Goal: Task Accomplishment & Management: Complete application form

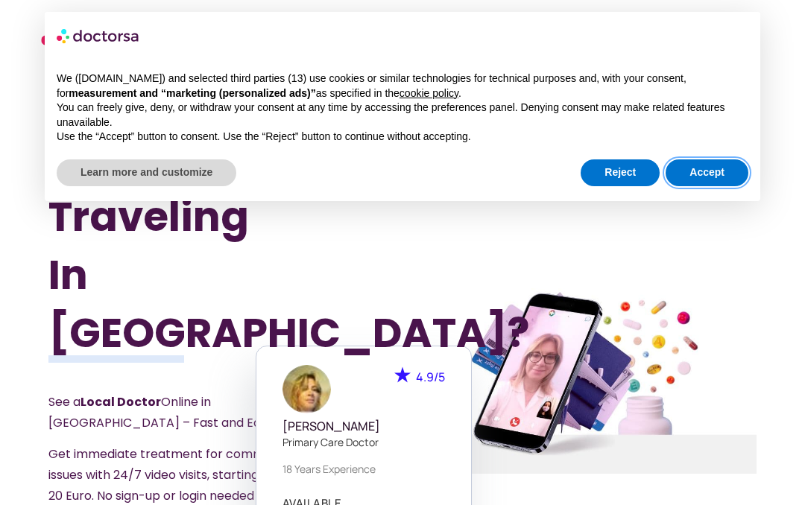
click at [704, 171] on button "Accept" at bounding box center [706, 172] width 83 height 27
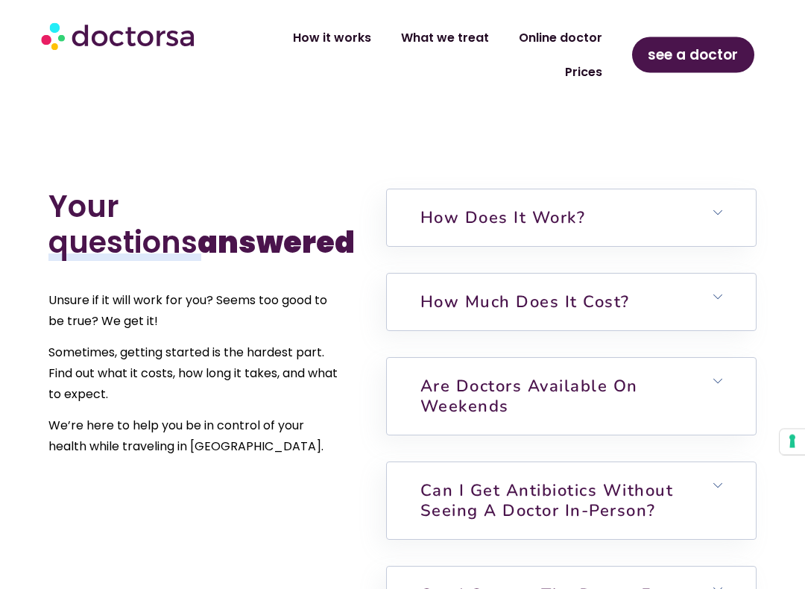
scroll to position [3247, 0]
click at [715, 292] on icon at bounding box center [717, 296] width 9 height 9
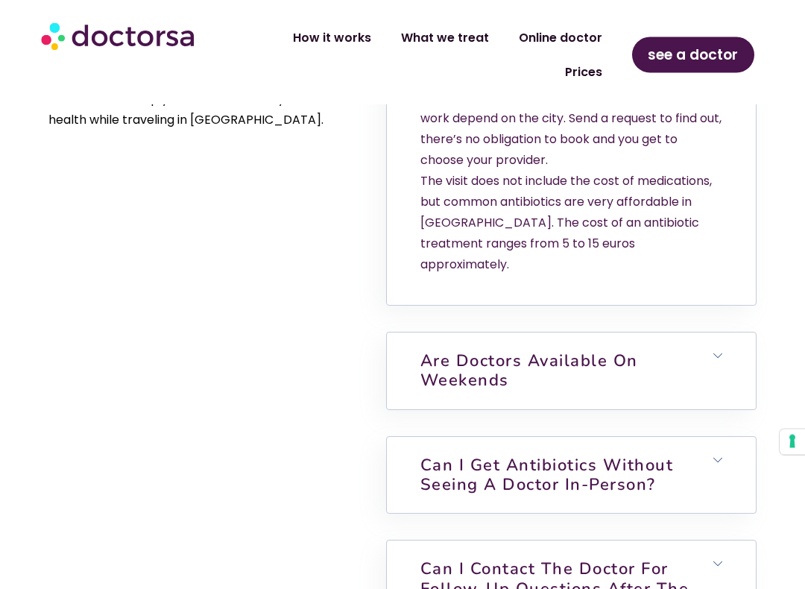
scroll to position [3600, 0]
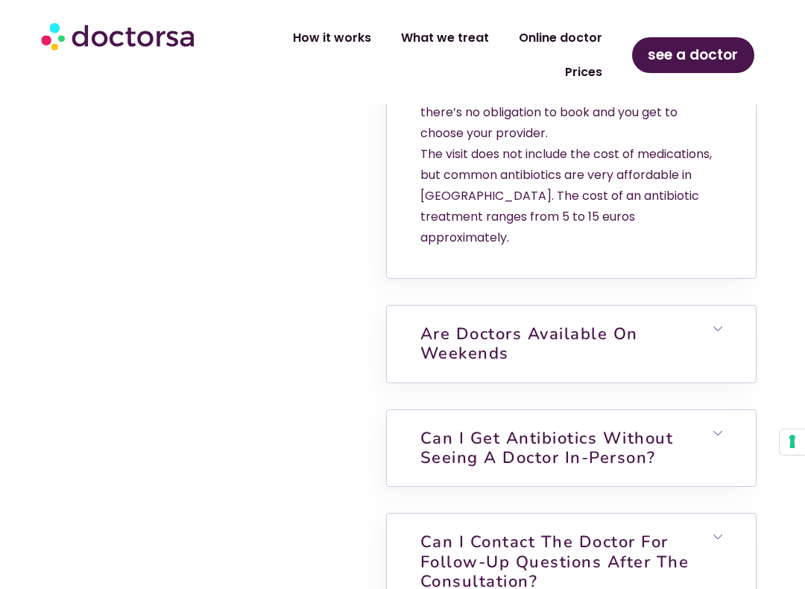
click at [720, 410] on h6 "Can I get antibiotics without seeing a doctor in-person?" at bounding box center [571, 448] width 369 height 77
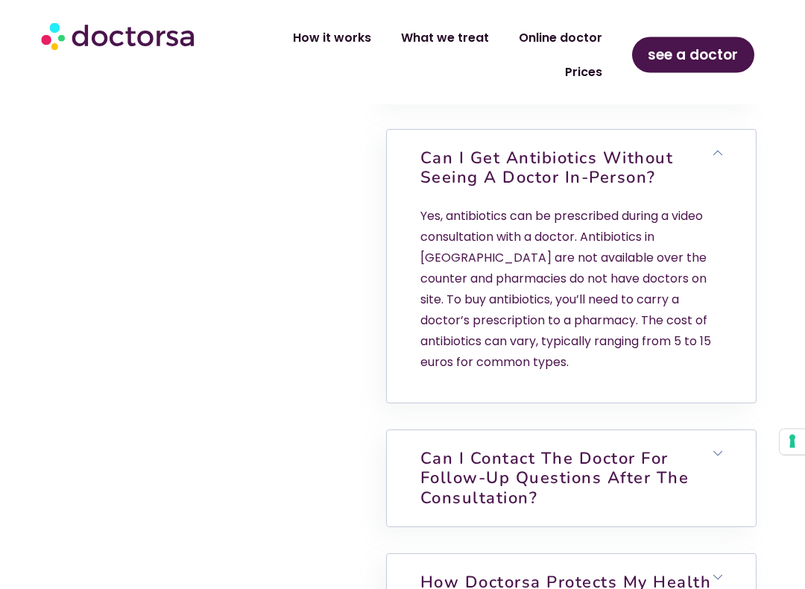
scroll to position [3883, 0]
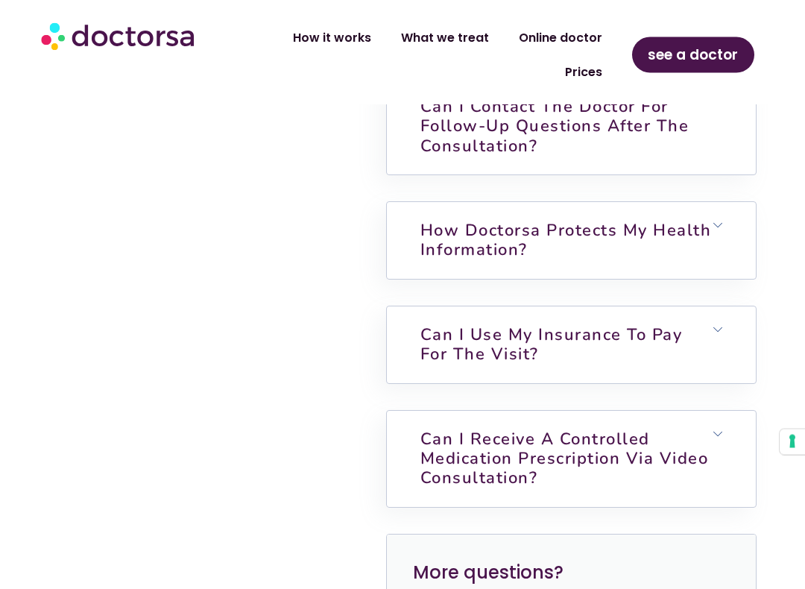
click at [696, 307] on h6 "Can I use my insurance to pay for the visit?" at bounding box center [571, 345] width 369 height 77
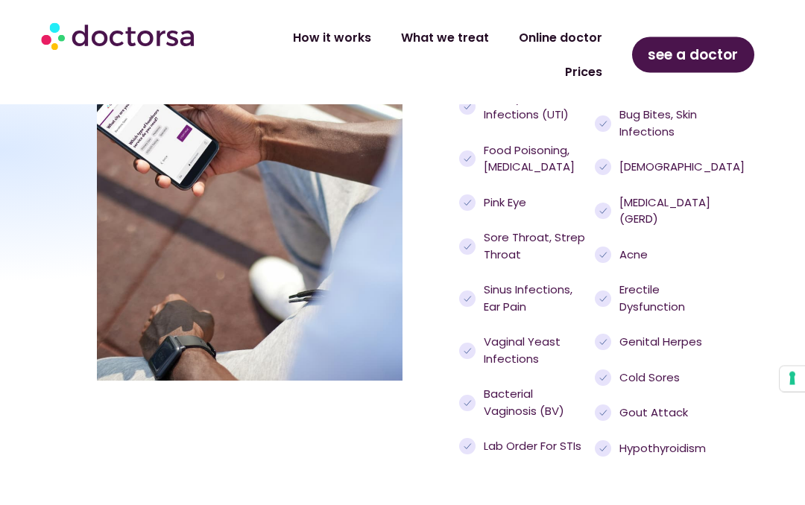
scroll to position [1500, 0]
click at [703, 54] on span "see a doctor" at bounding box center [692, 55] width 90 height 24
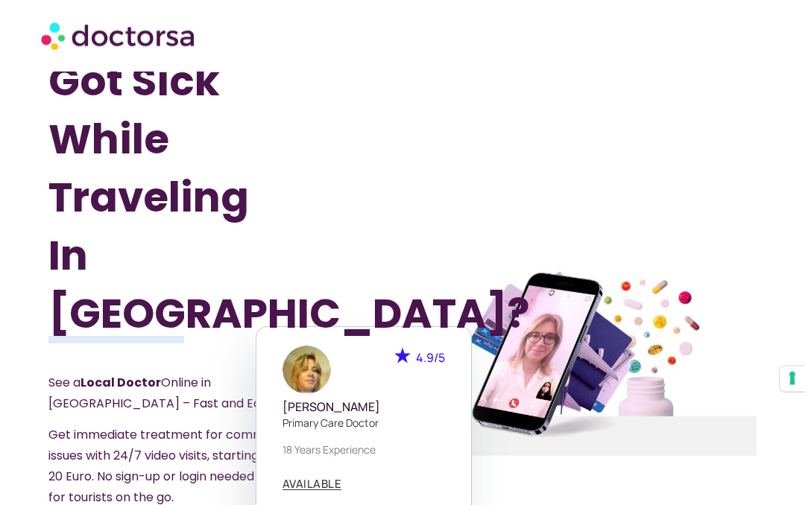
scroll to position [0, 0]
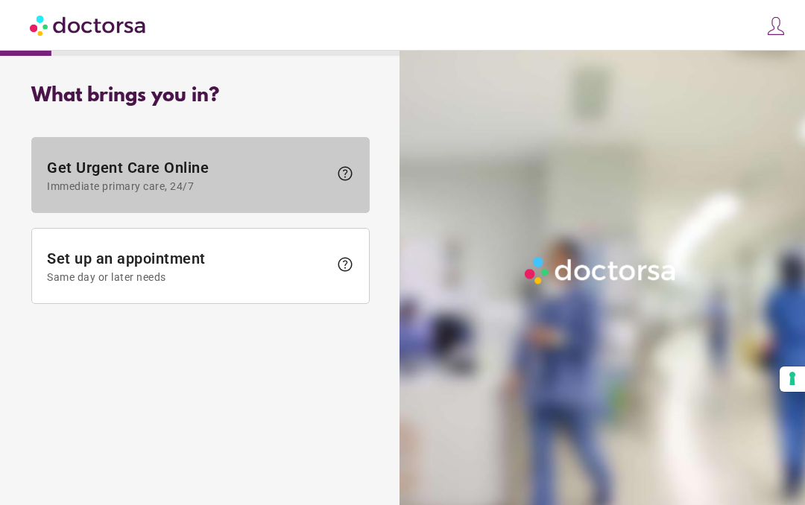
click at [201, 165] on span "Get Urgent Care Online Immediate primary care, 24/7" at bounding box center [188, 176] width 282 height 34
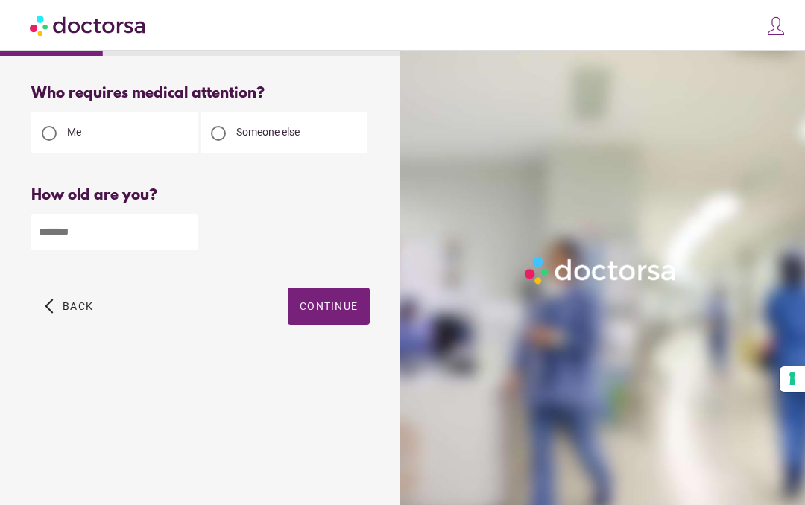
click at [234, 142] on div at bounding box center [218, 133] width 36 height 36
click at [127, 246] on input "number" at bounding box center [114, 232] width 167 height 37
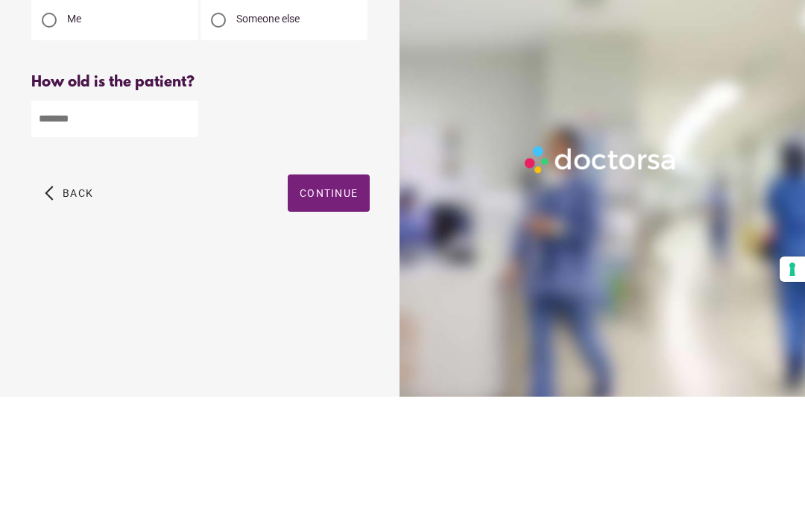
type input "**"
click at [320, 300] on span "Continue" at bounding box center [328, 306] width 58 height 12
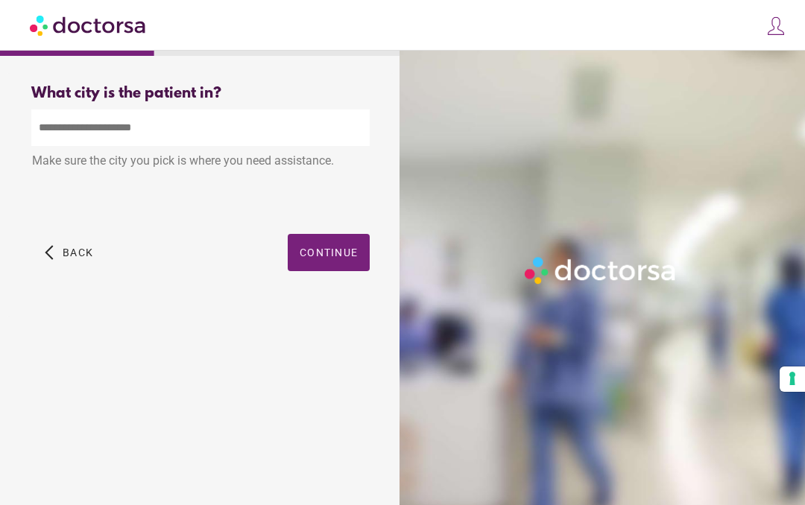
click at [268, 141] on input "text" at bounding box center [200, 128] width 338 height 37
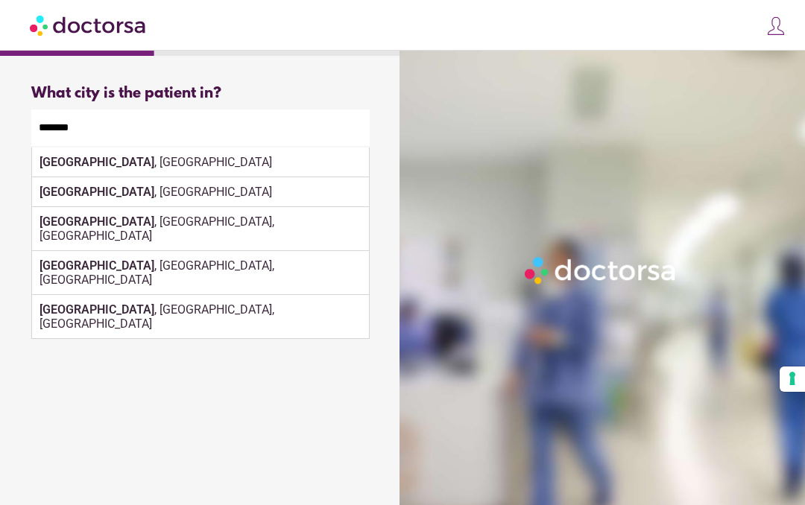
click at [101, 165] on div "Granada , Spain" at bounding box center [200, 162] width 337 height 30
type input "**********"
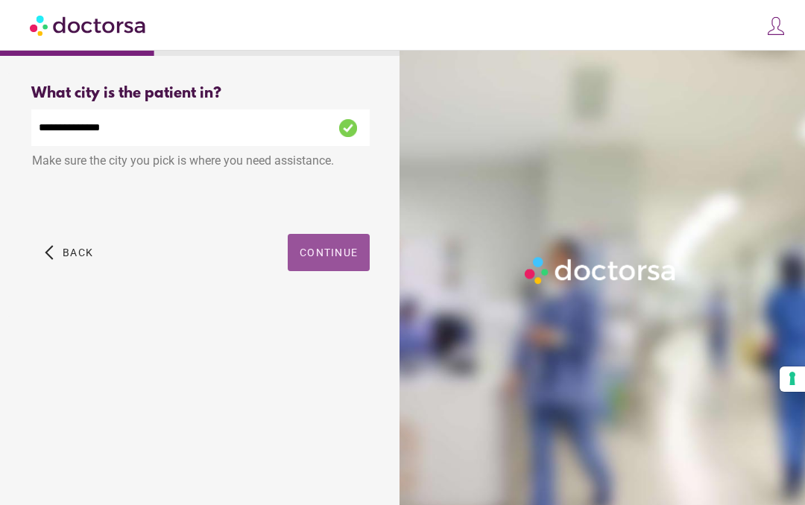
click at [328, 258] on span "Continue" at bounding box center [328, 253] width 58 height 12
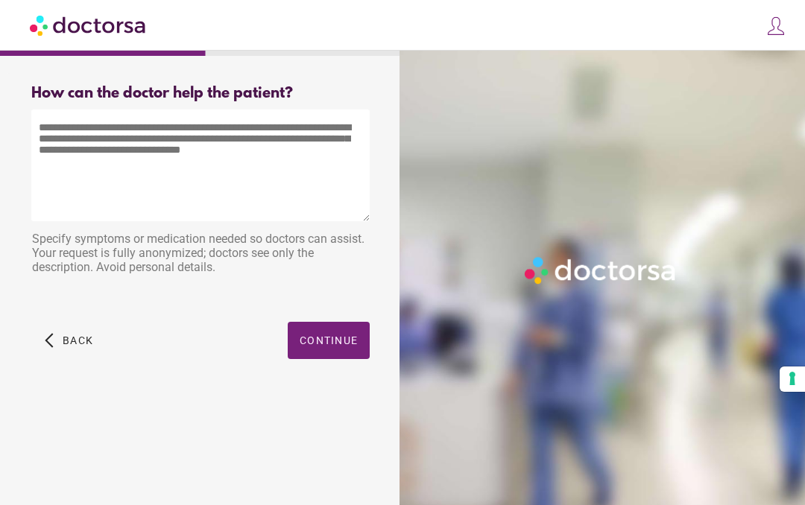
click at [244, 149] on textarea at bounding box center [200, 166] width 338 height 112
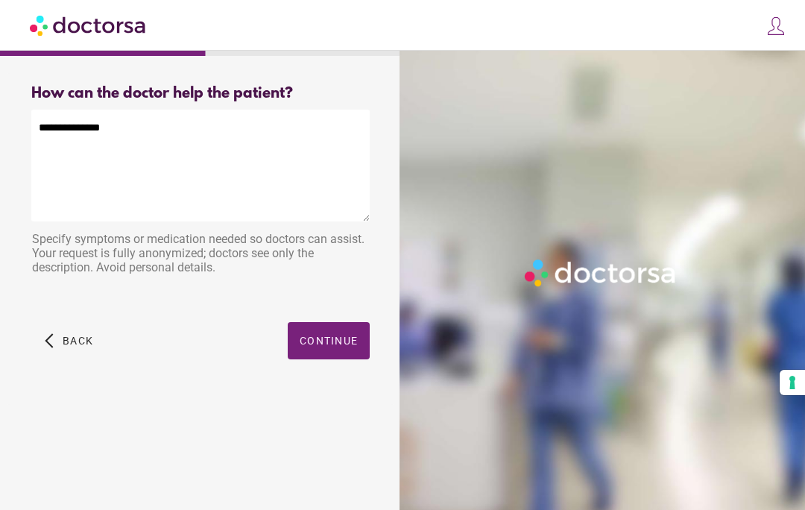
type textarea "**********"
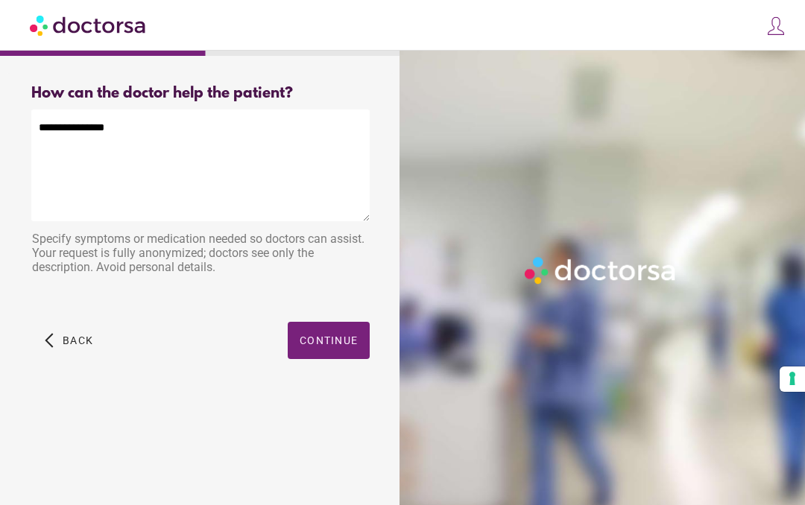
click at [342, 346] on span "Continue" at bounding box center [328, 340] width 58 height 12
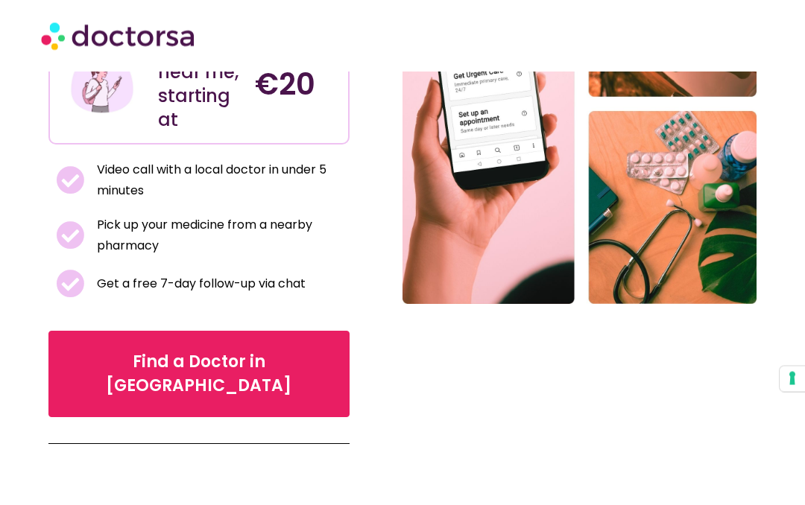
scroll to position [335, 0]
click at [206, 350] on span "Find a Doctor in Granada" at bounding box center [199, 374] width 255 height 48
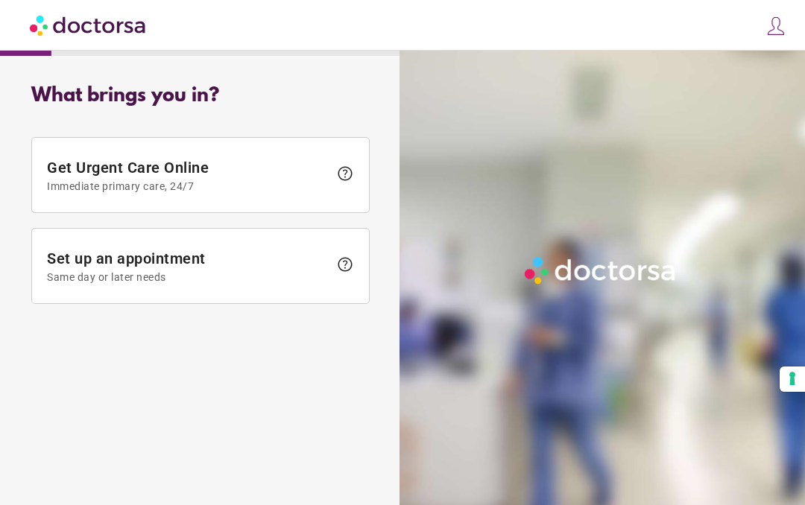
click at [349, 175] on span "help" at bounding box center [345, 174] width 18 height 18
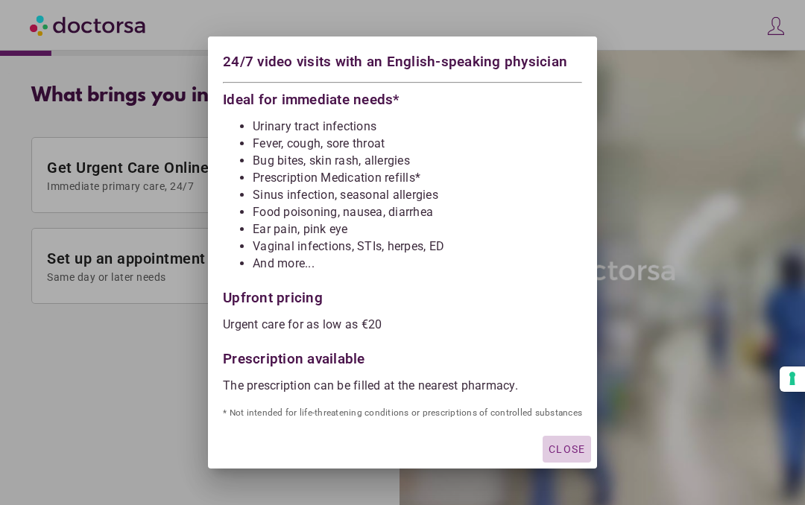
click at [562, 457] on div "button" at bounding box center [566, 449] width 48 height 27
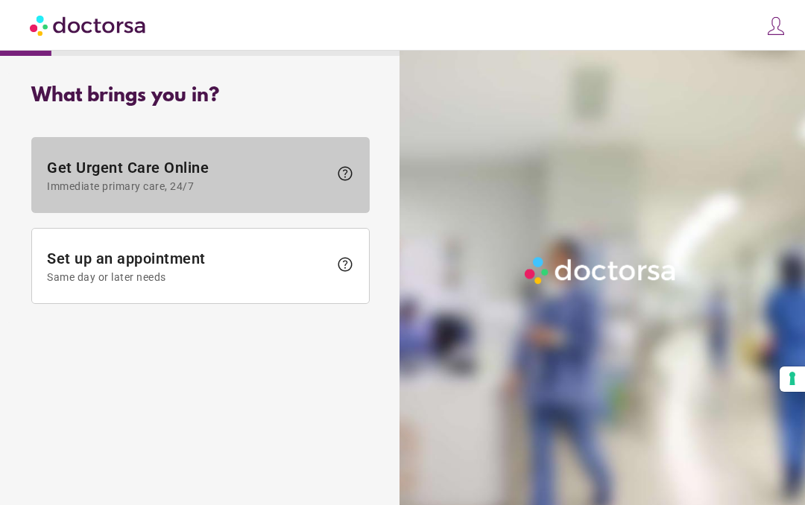
click at [115, 177] on span "Get Urgent Care Online Immediate primary care, 24/7" at bounding box center [188, 176] width 282 height 34
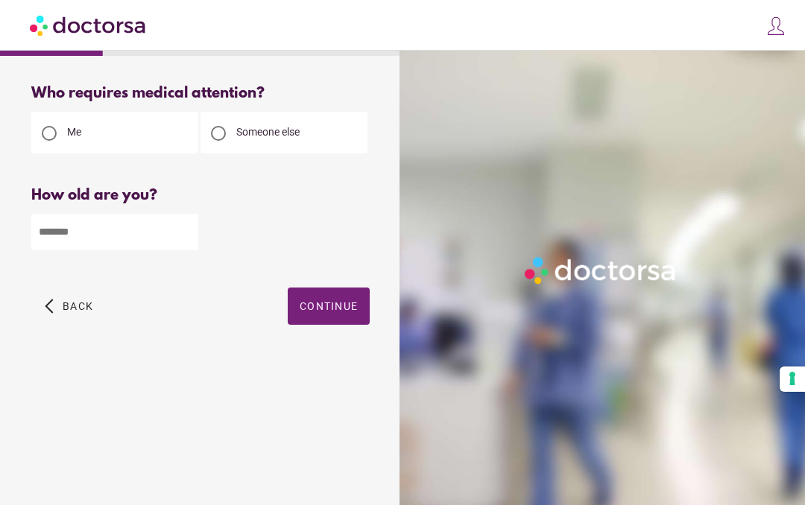
click at [254, 136] on span "Someone else" at bounding box center [267, 132] width 63 height 12
click at [95, 241] on input "number" at bounding box center [114, 232] width 167 height 37
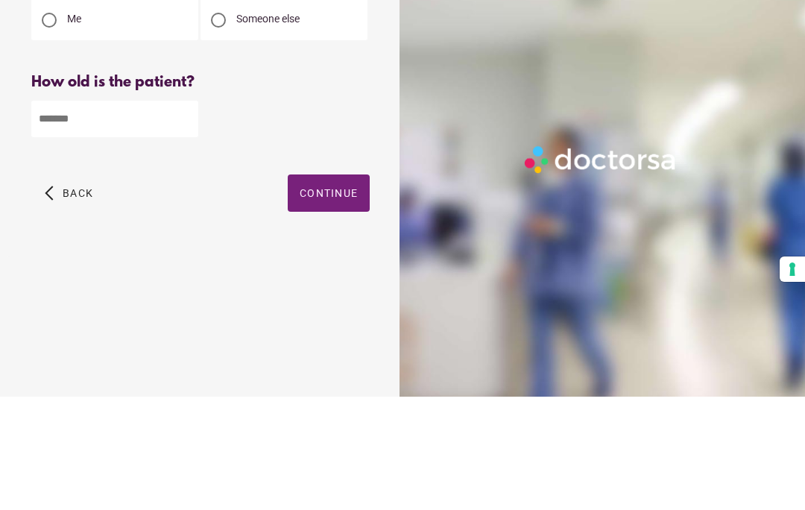
type input "**"
click at [344, 300] on span "Continue" at bounding box center [328, 306] width 58 height 12
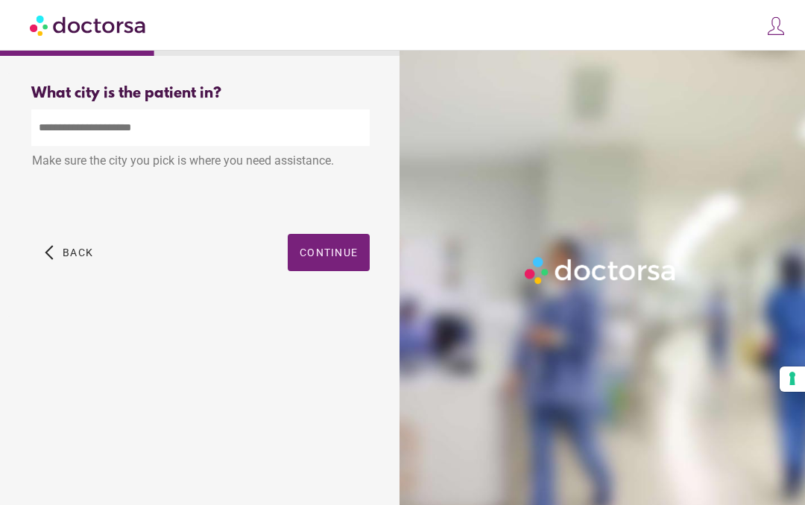
click at [221, 130] on input "text" at bounding box center [200, 128] width 338 height 37
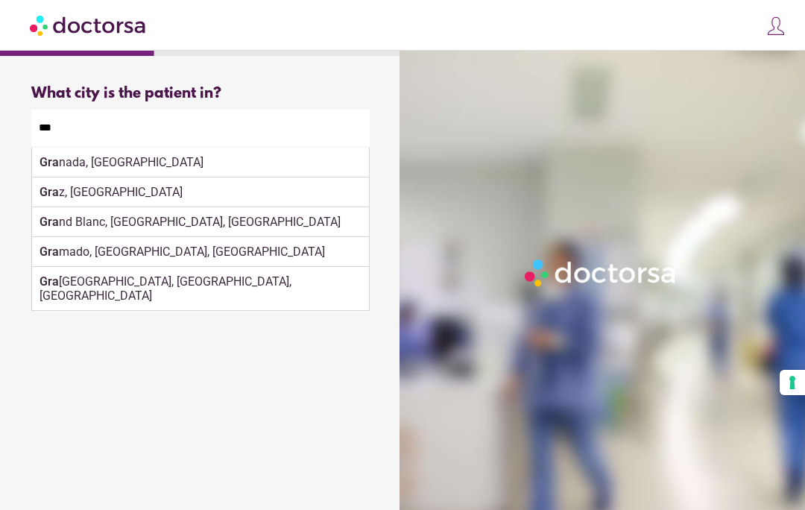
click at [162, 172] on div "Gra nada, Spain" at bounding box center [200, 162] width 337 height 30
type input "**********"
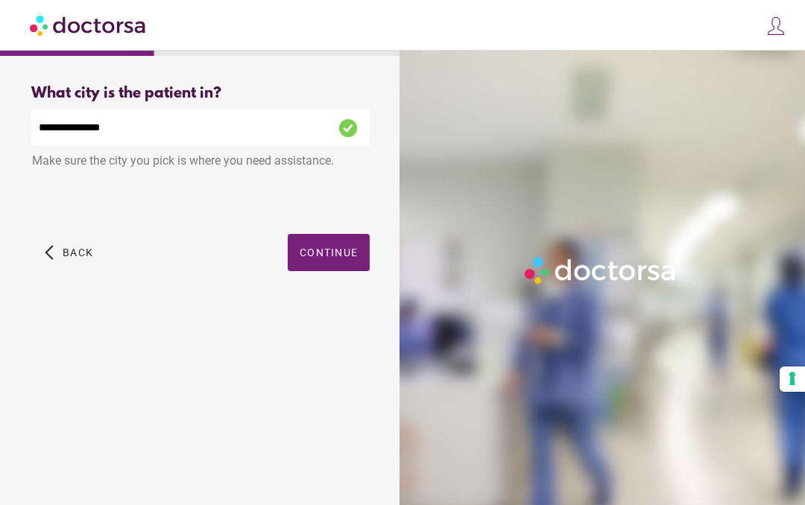
click at [337, 258] on span "Continue" at bounding box center [328, 253] width 58 height 12
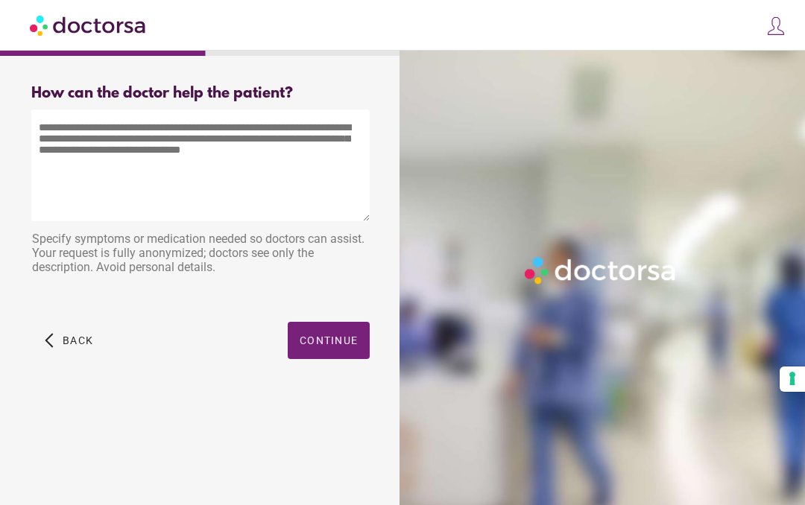
click at [171, 150] on textarea at bounding box center [200, 166] width 338 height 112
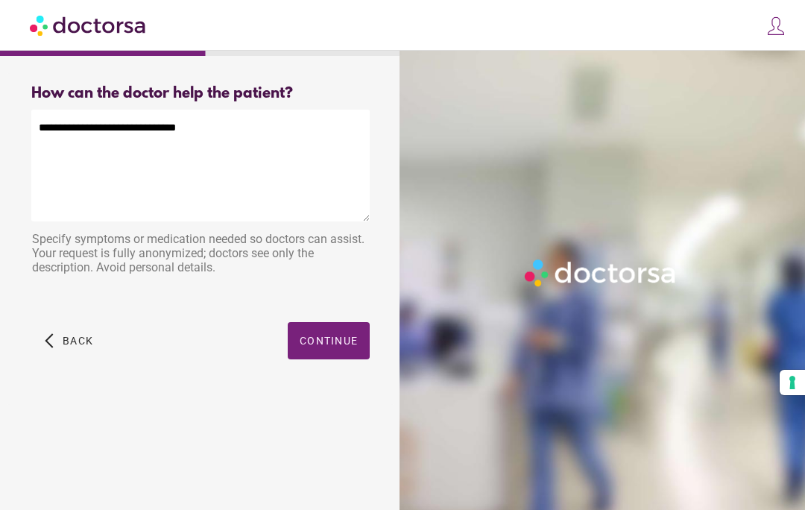
type textarea "**********"
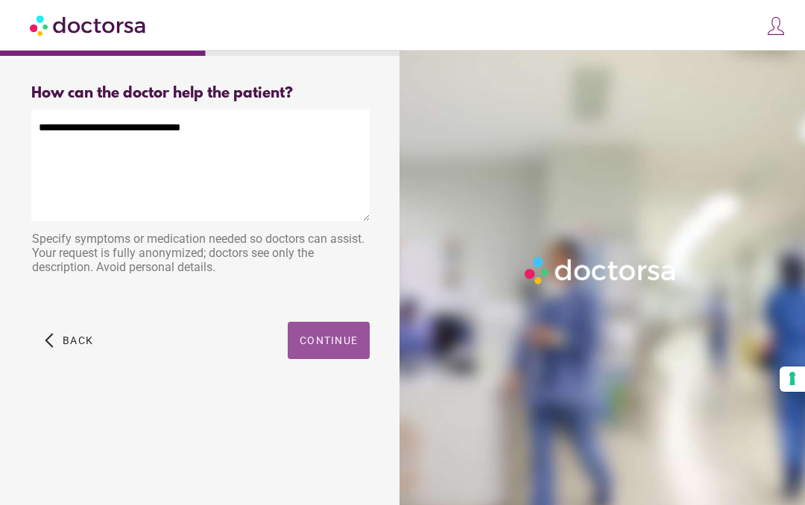
click at [329, 340] on span "Continue" at bounding box center [328, 340] width 58 height 12
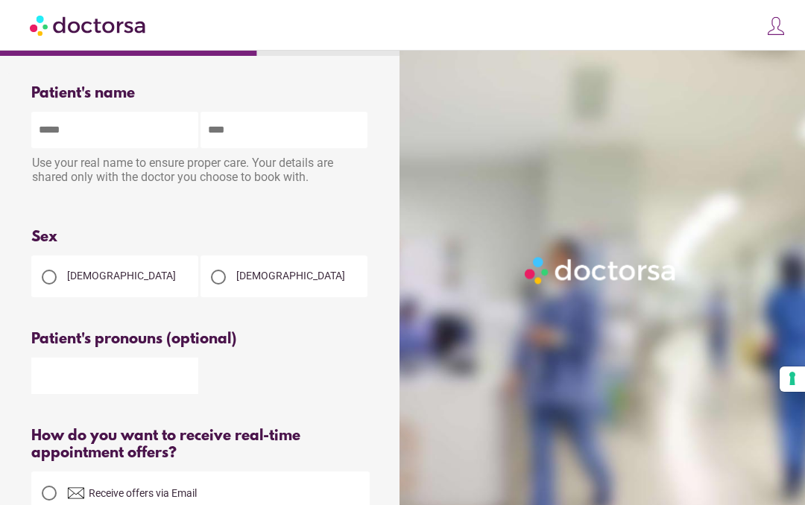
click at [134, 147] on input "text" at bounding box center [114, 130] width 167 height 37
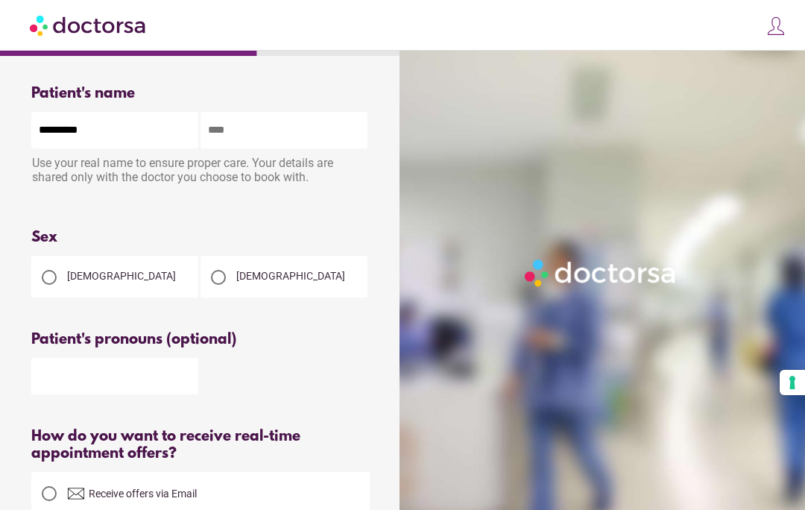
type input "*********"
click at [279, 134] on input "text" at bounding box center [283, 130] width 167 height 37
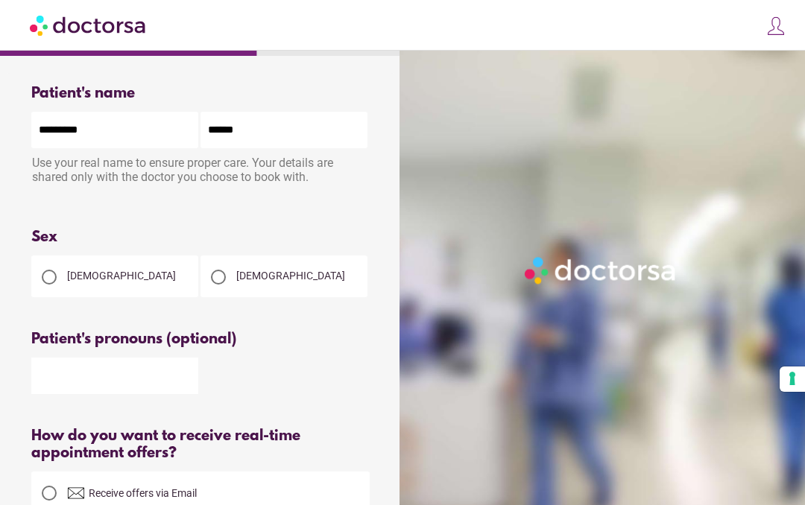
type input "******"
click at [267, 278] on div "[DEMOGRAPHIC_DATA]" at bounding box center [283, 277] width 167 height 42
click at [285, 288] on div "[DEMOGRAPHIC_DATA]" at bounding box center [283, 277] width 167 height 42
click at [227, 292] on div at bounding box center [218, 277] width 30 height 30
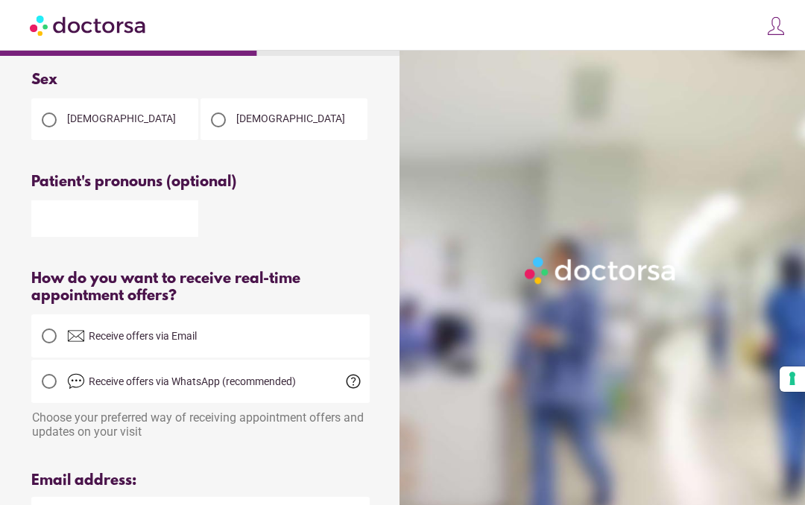
scroll to position [155, 0]
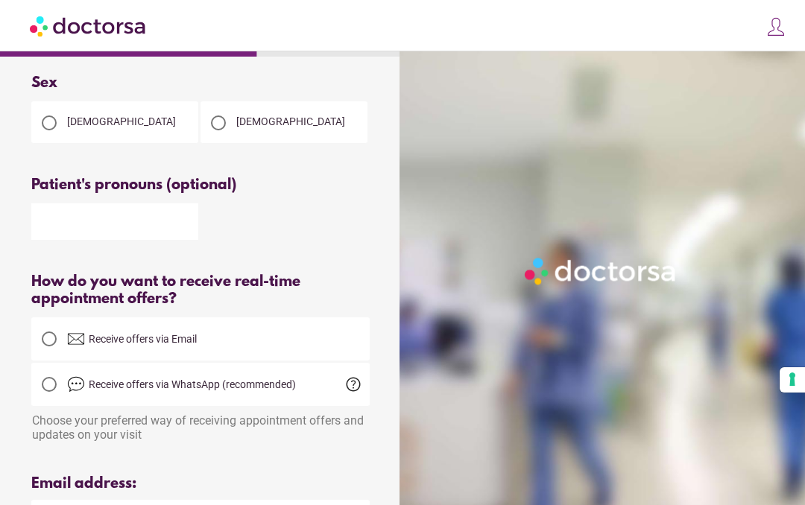
click at [355, 393] on span "help" at bounding box center [353, 384] width 18 height 18
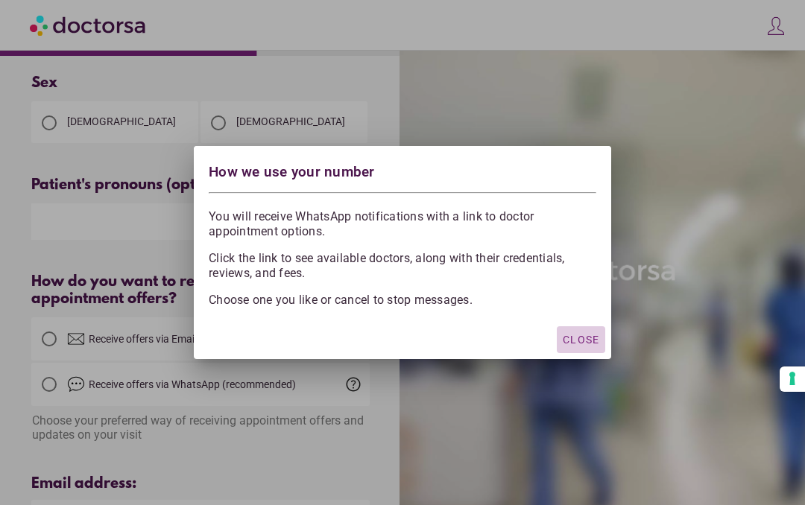
click at [571, 337] on span "Close" at bounding box center [580, 340] width 37 height 12
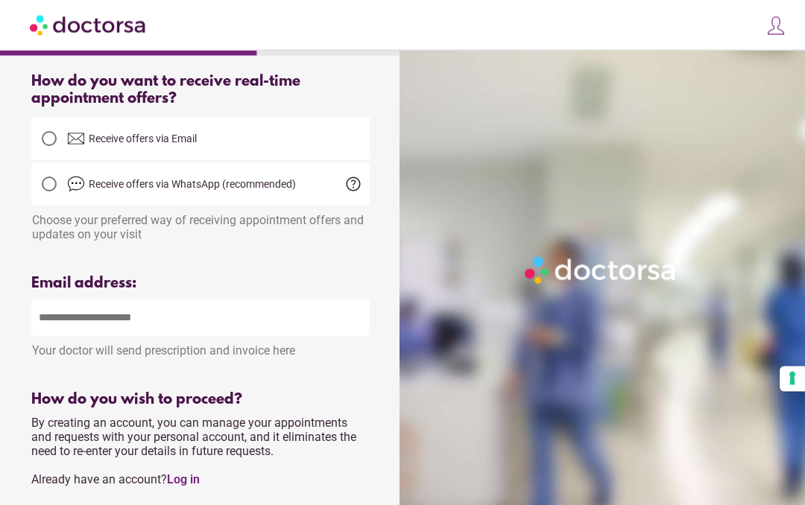
scroll to position [353, 0]
click at [153, 191] on span "Receive offers via WhatsApp (recommended)" at bounding box center [192, 186] width 207 height 12
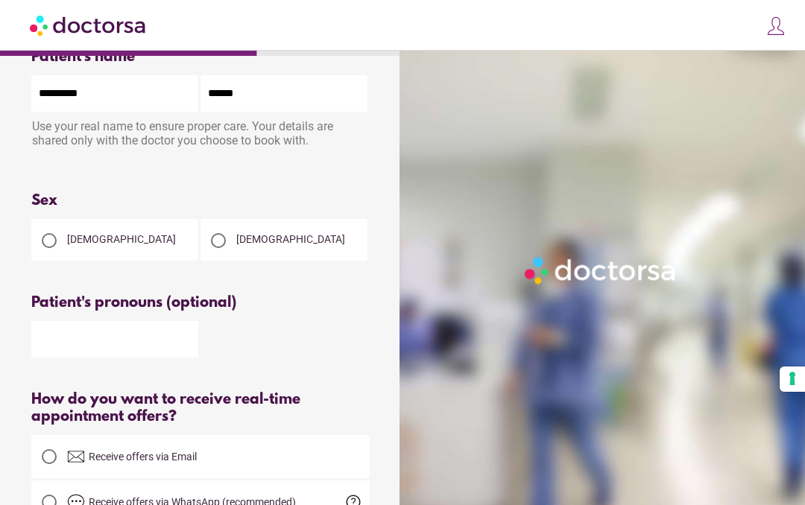
scroll to position [0, 0]
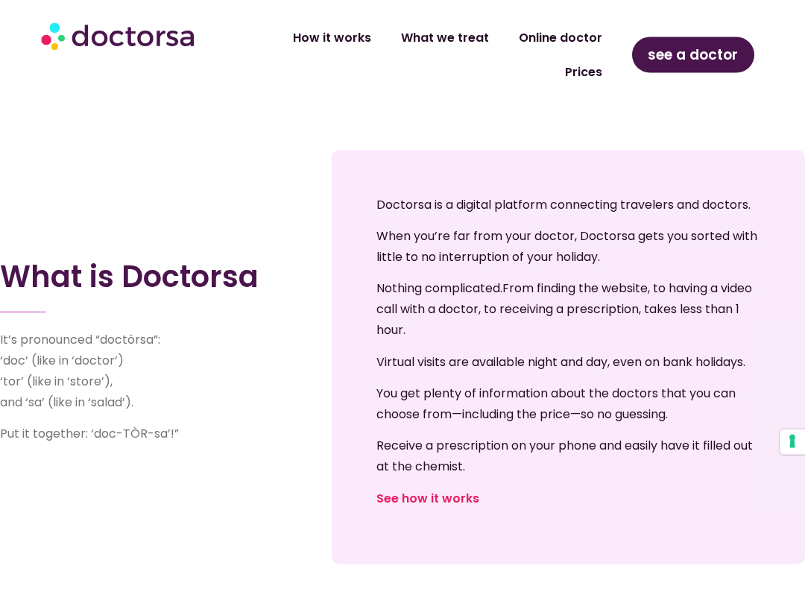
scroll to position [628, 0]
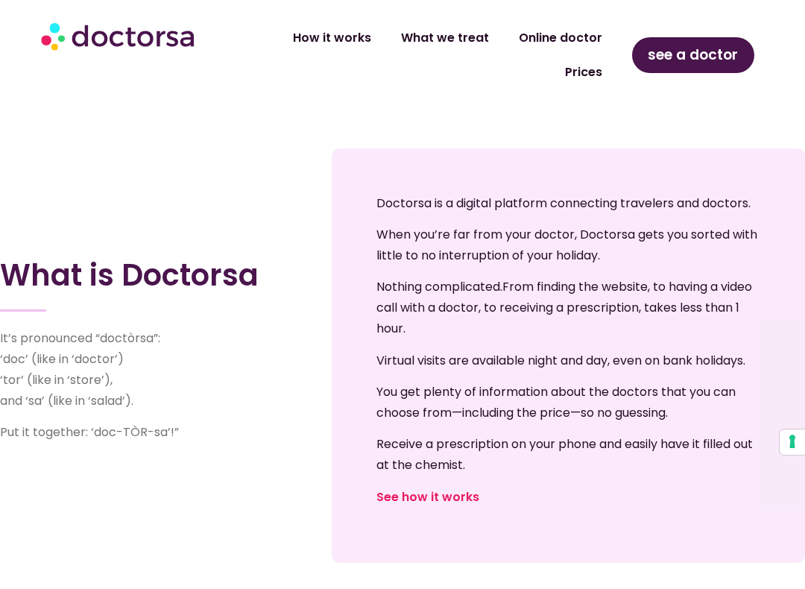
click at [696, 60] on span "see a doctor" at bounding box center [692, 55] width 90 height 24
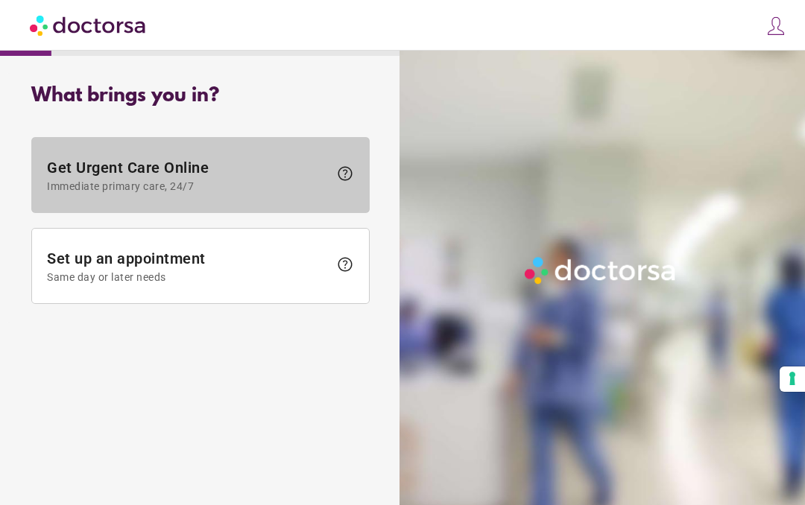
click at [341, 177] on span "help" at bounding box center [345, 174] width 18 height 18
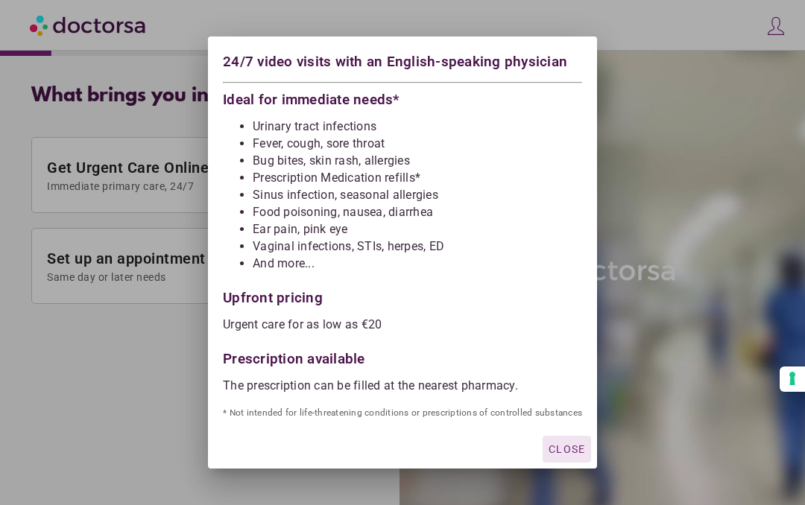
click at [565, 445] on span "Close" at bounding box center [566, 449] width 37 height 12
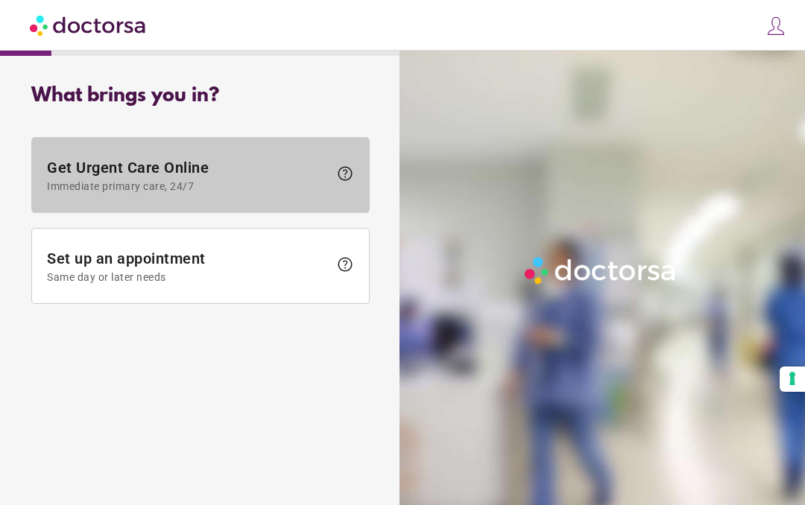
click at [148, 168] on span "Get Urgent Care Online Immediate primary care, 24/7" at bounding box center [188, 176] width 282 height 34
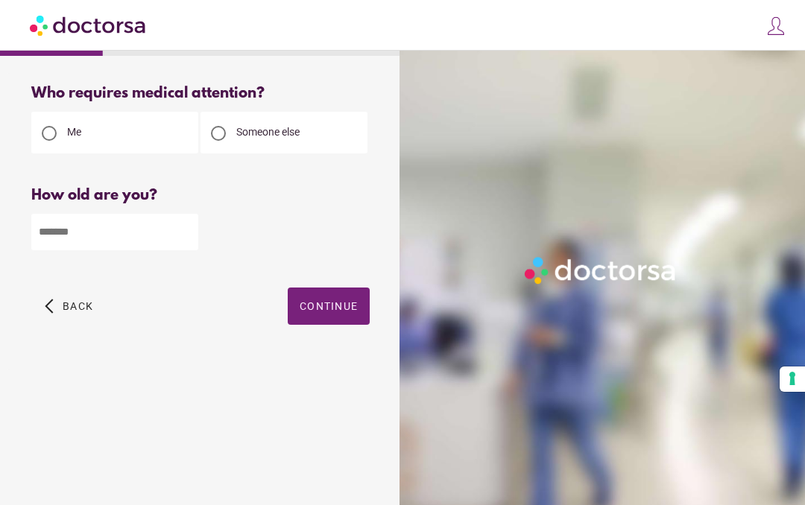
click at [255, 138] on span "Someone else" at bounding box center [267, 132] width 63 height 12
click at [94, 127] on div "Me" at bounding box center [114, 133] width 167 height 42
click at [54, 147] on div at bounding box center [49, 133] width 30 height 30
click at [104, 239] on input "number" at bounding box center [114, 232] width 167 height 37
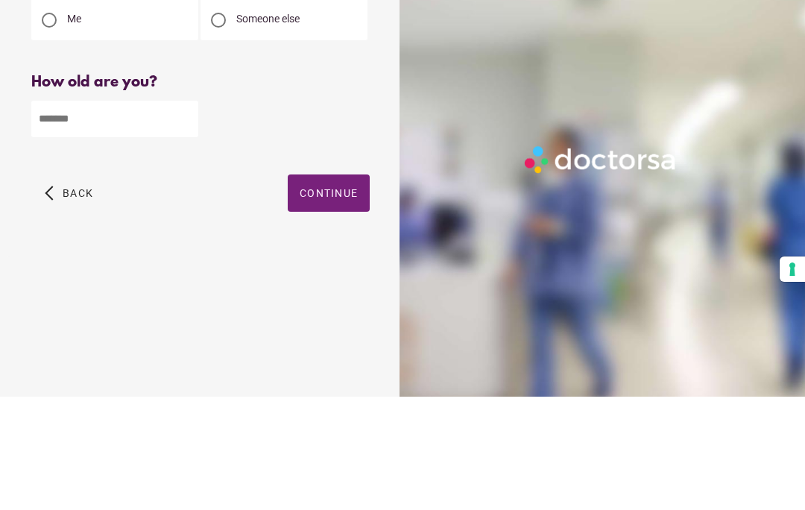
type input "**"
click at [326, 300] on span "Continue" at bounding box center [328, 306] width 58 height 12
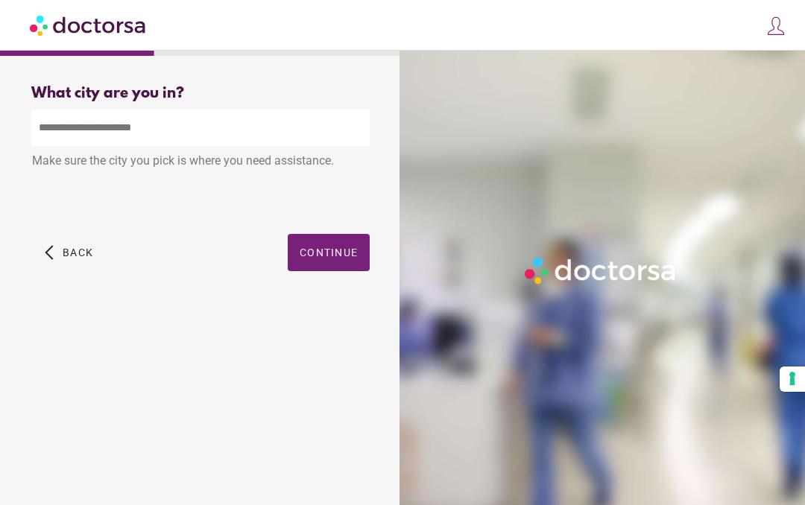
click at [144, 131] on input "text" at bounding box center [200, 128] width 338 height 37
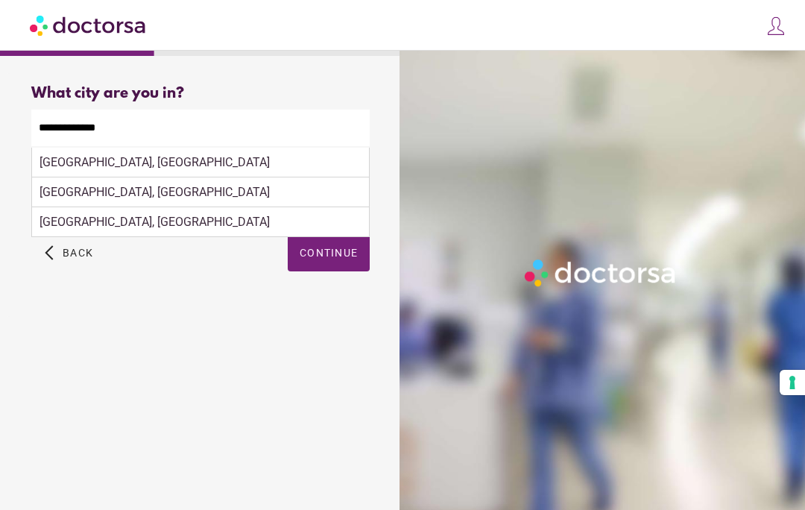
click at [130, 171] on div "Granada, Spain" at bounding box center [200, 162] width 337 height 30
type input "**********"
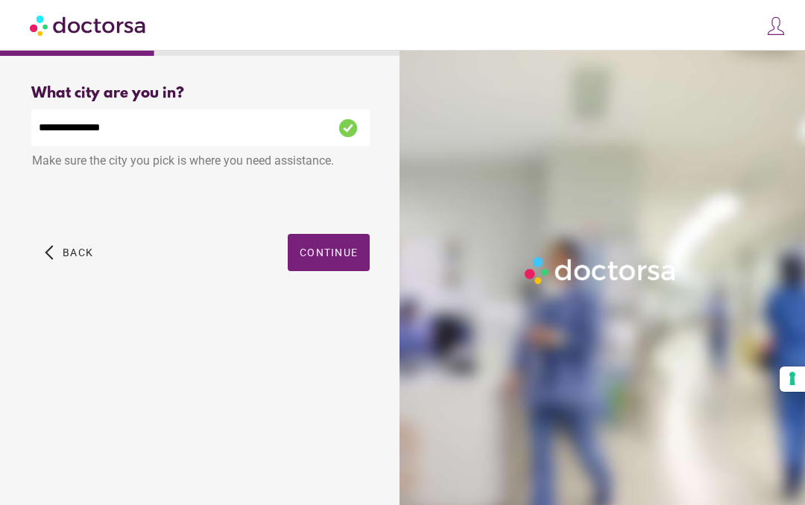
click at [334, 257] on span "Continue" at bounding box center [328, 253] width 58 height 12
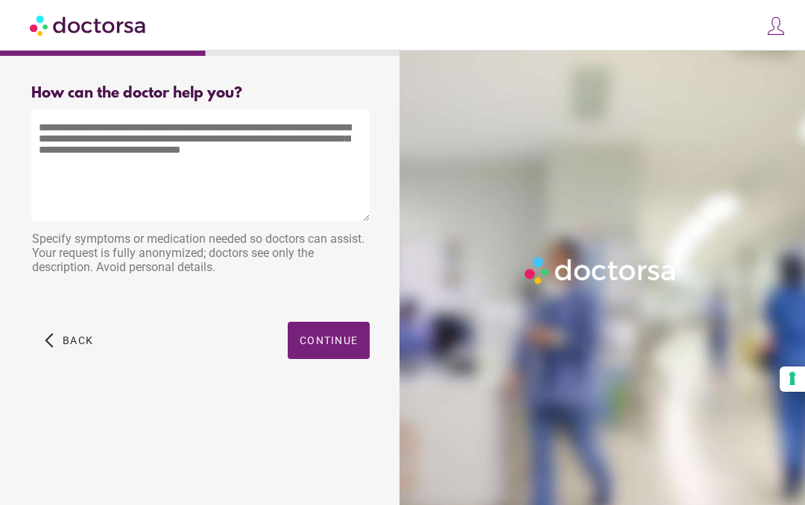
click at [212, 142] on textarea at bounding box center [200, 166] width 338 height 112
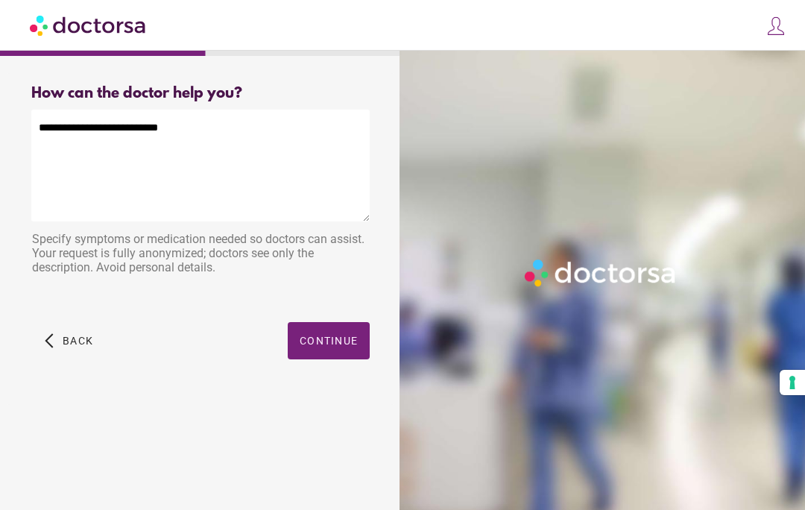
type textarea "**********"
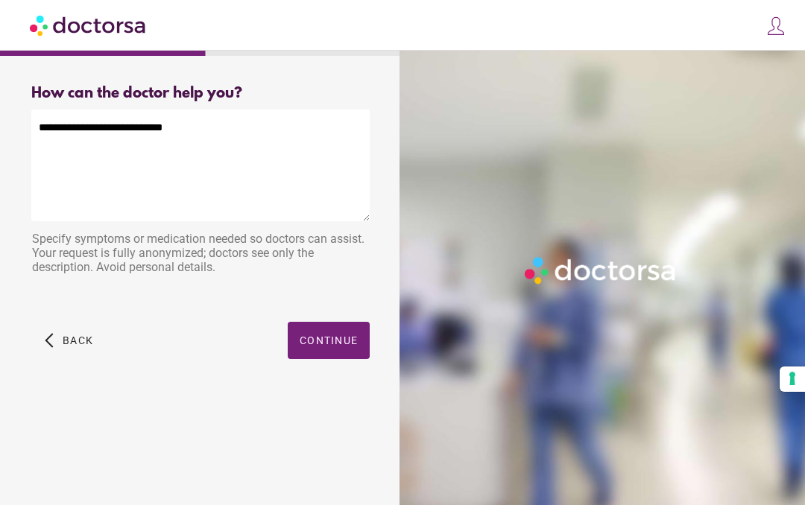
click at [340, 343] on span "Continue" at bounding box center [328, 340] width 58 height 12
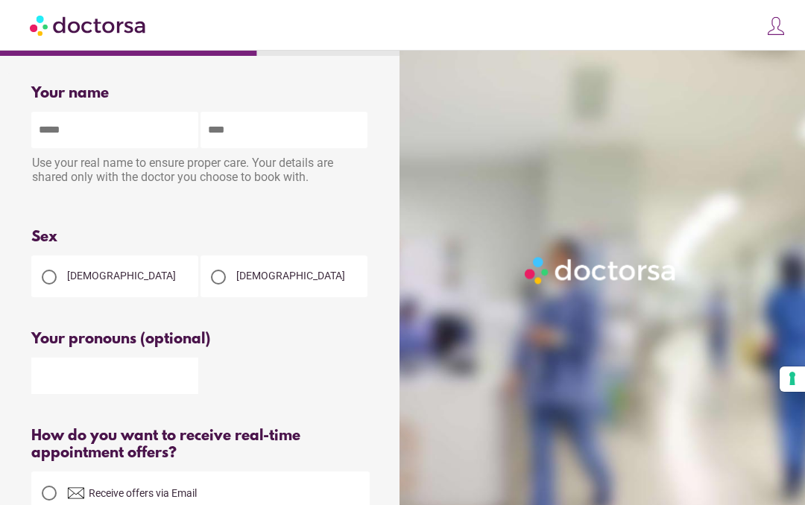
click at [121, 142] on input "text" at bounding box center [114, 130] width 167 height 37
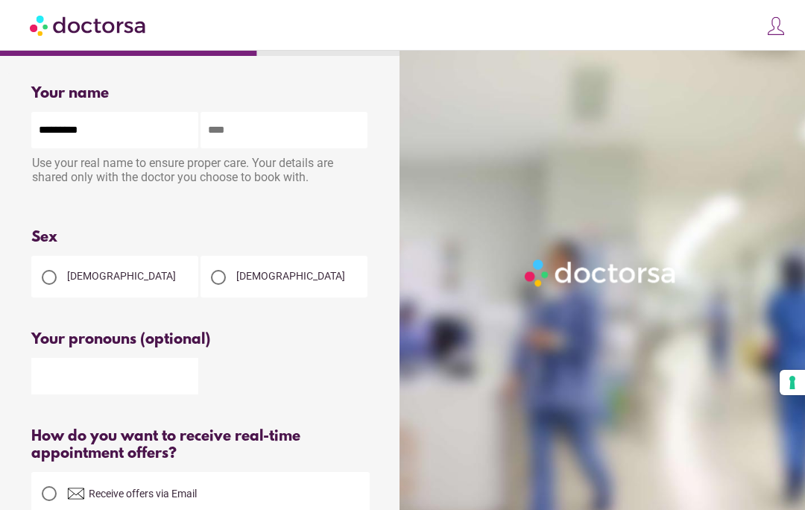
type input "*********"
click at [291, 138] on input "text" at bounding box center [283, 130] width 167 height 37
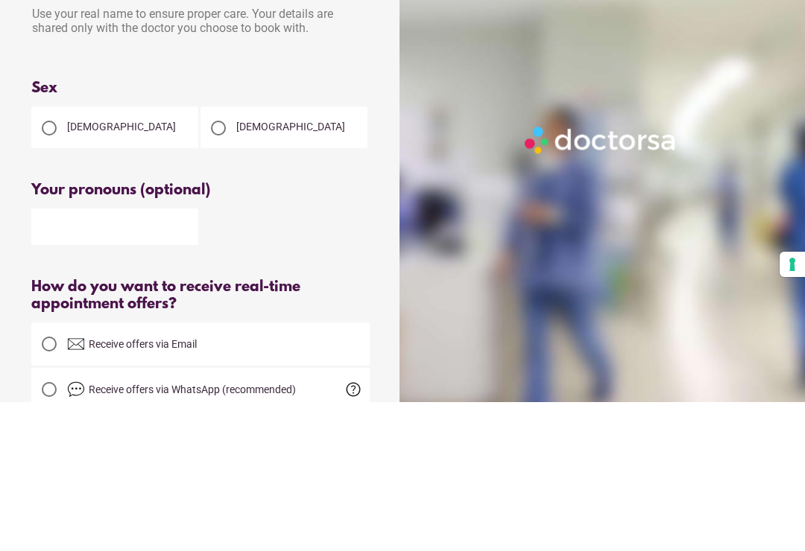
type input "******"
click at [229, 262] on div at bounding box center [218, 277] width 30 height 30
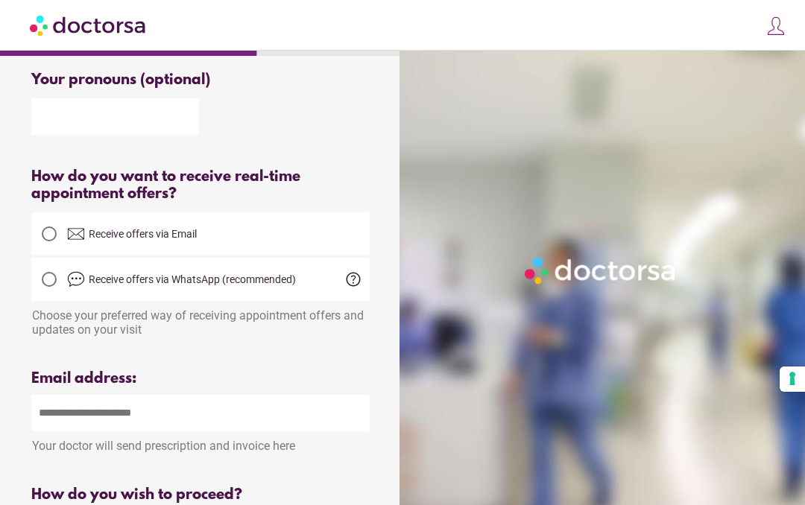
scroll to position [258, 0]
click at [123, 427] on input "email" at bounding box center [200, 413] width 338 height 37
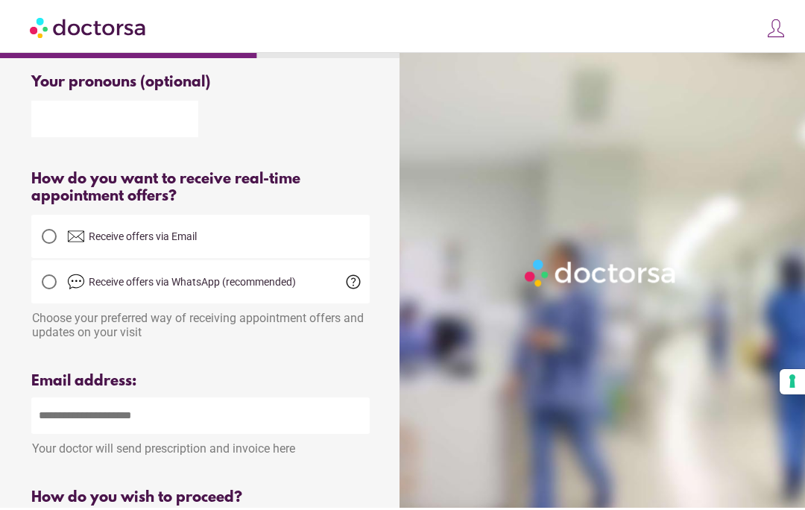
scroll to position [294, 0]
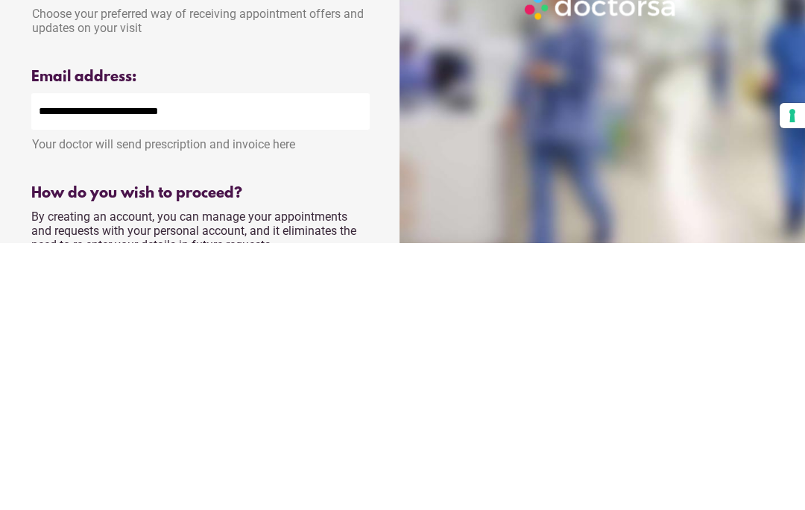
type input "**********"
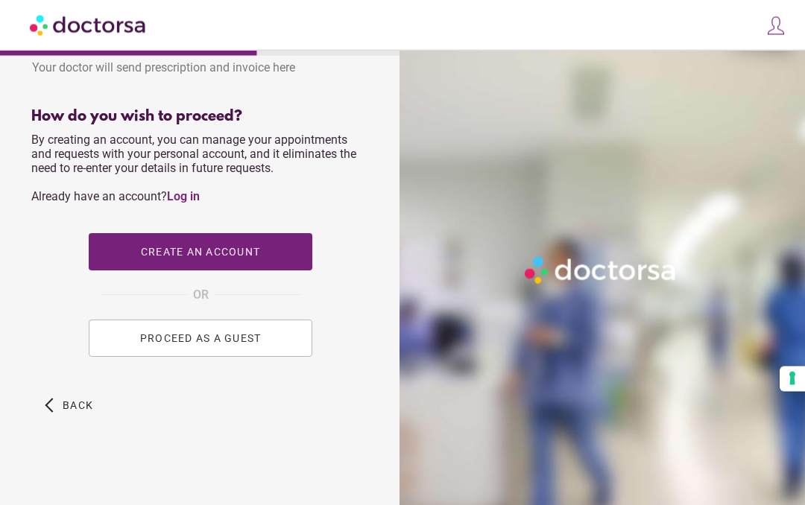
scroll to position [650, 0]
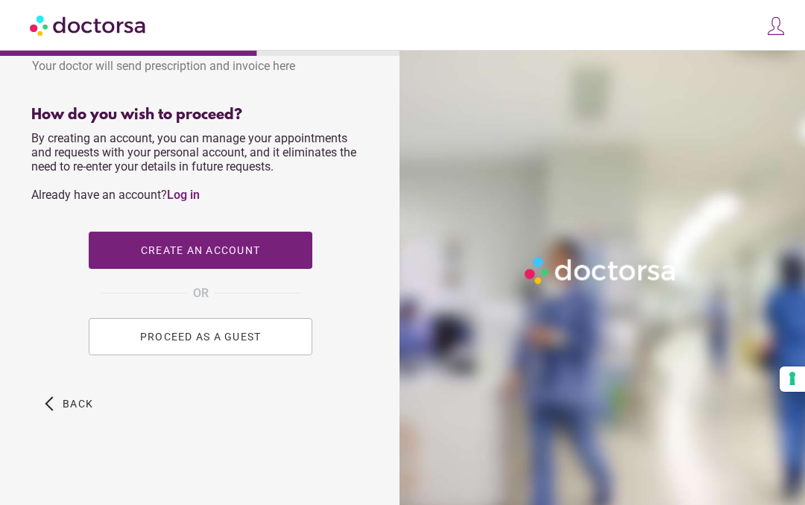
click at [222, 345] on button "PROCEED AS A GUEST" at bounding box center [200, 336] width 223 height 37
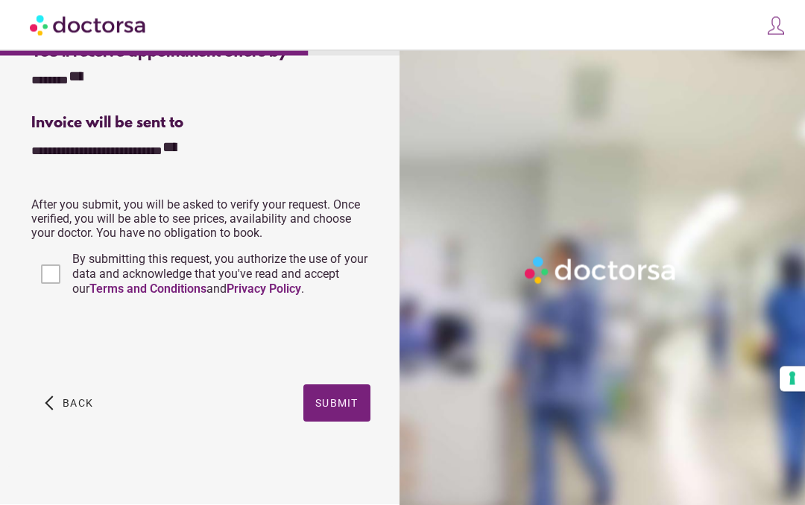
scroll to position [375, 0]
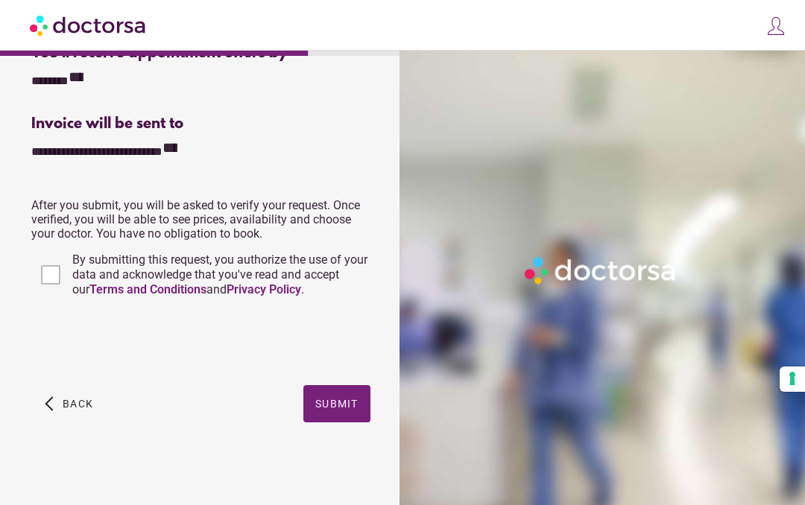
click at [345, 399] on span "Submit" at bounding box center [336, 404] width 43 height 12
